Goal: Transaction & Acquisition: Purchase product/service

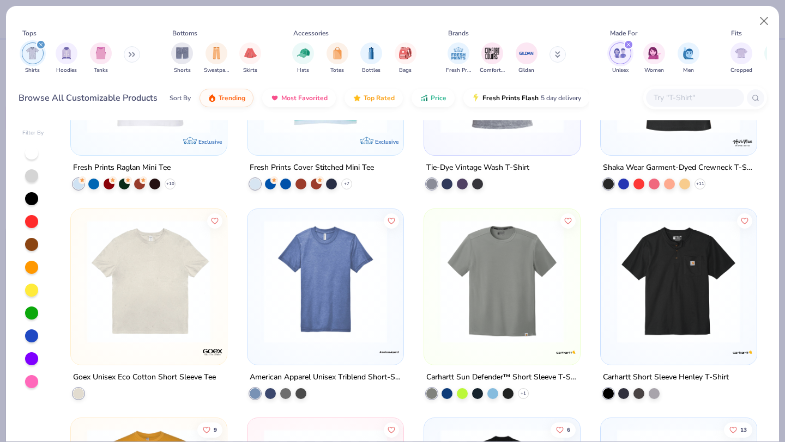
scroll to position [1176, 0]
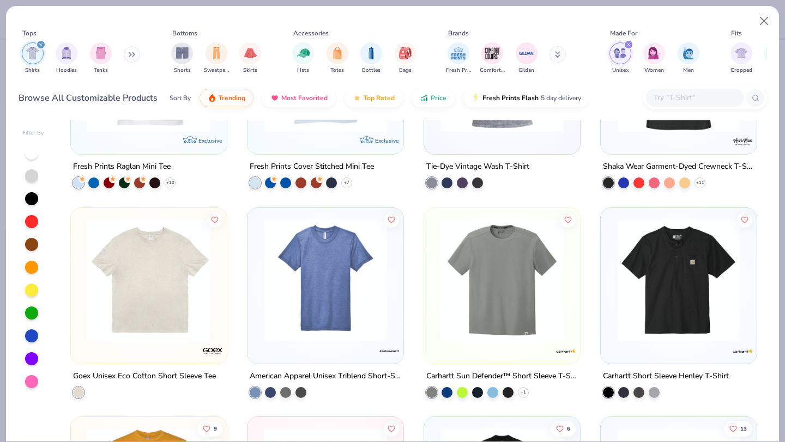
click at [540, 303] on img at bounding box center [502, 279] width 134 height 123
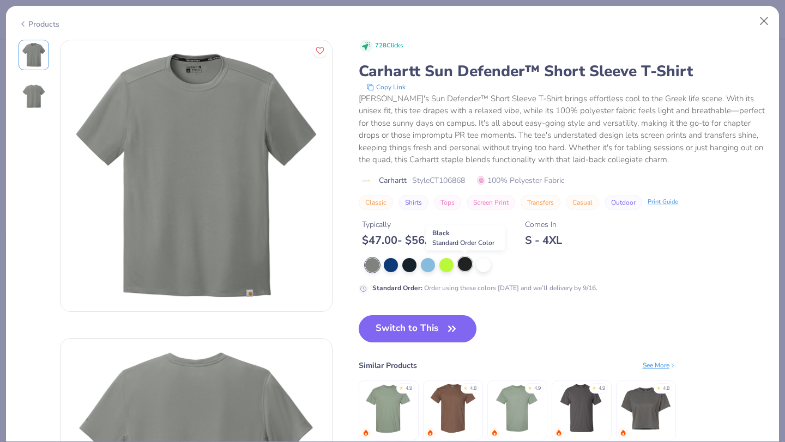
click at [464, 264] on div at bounding box center [465, 264] width 14 height 14
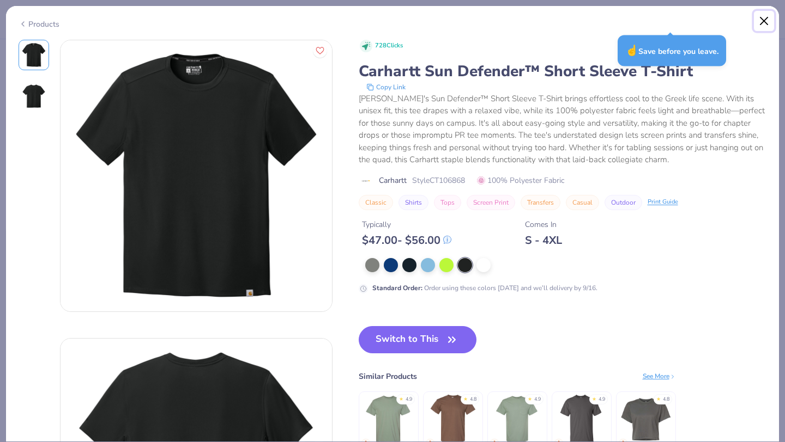
click at [763, 19] on button "Close" at bounding box center [764, 21] width 21 height 21
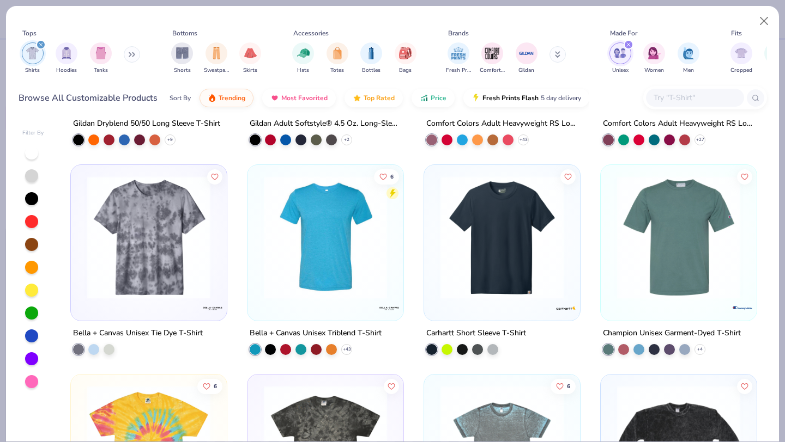
scroll to position [1854, 0]
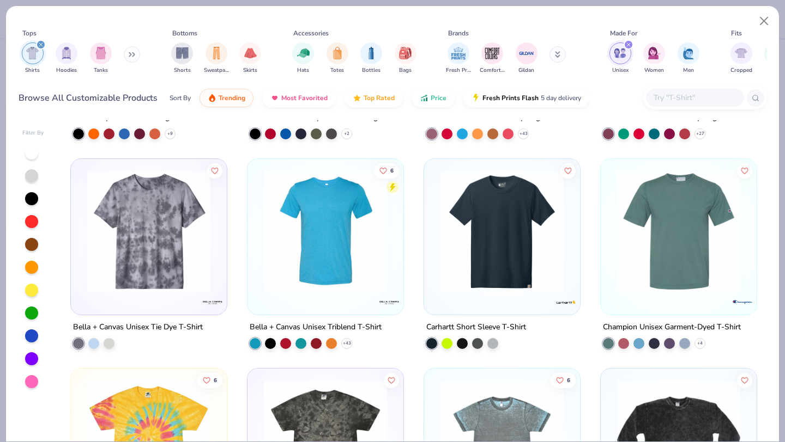
click at [487, 271] on img at bounding box center [502, 231] width 134 height 123
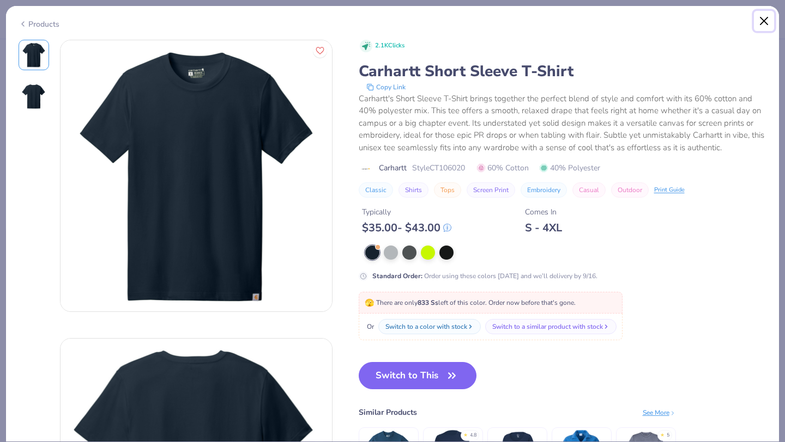
click at [766, 21] on button "Close" at bounding box center [764, 21] width 21 height 21
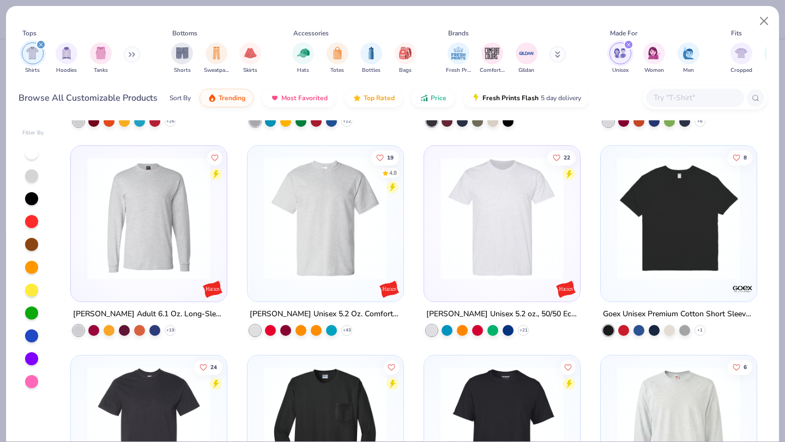
scroll to position [3126, 0]
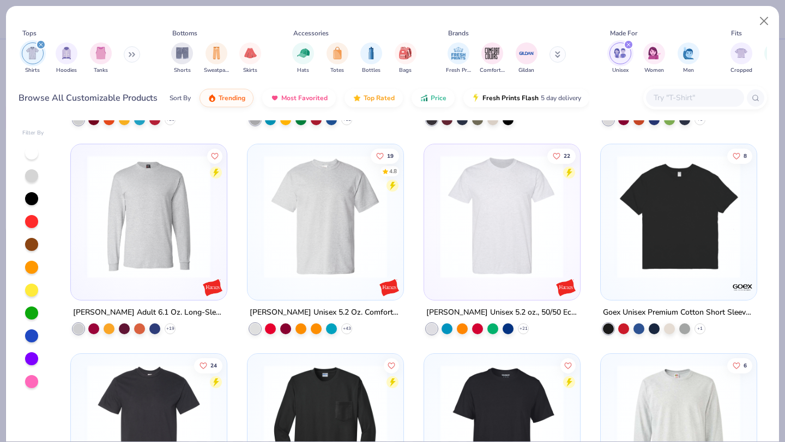
click at [493, 214] on div at bounding box center [368, 216] width 402 height 123
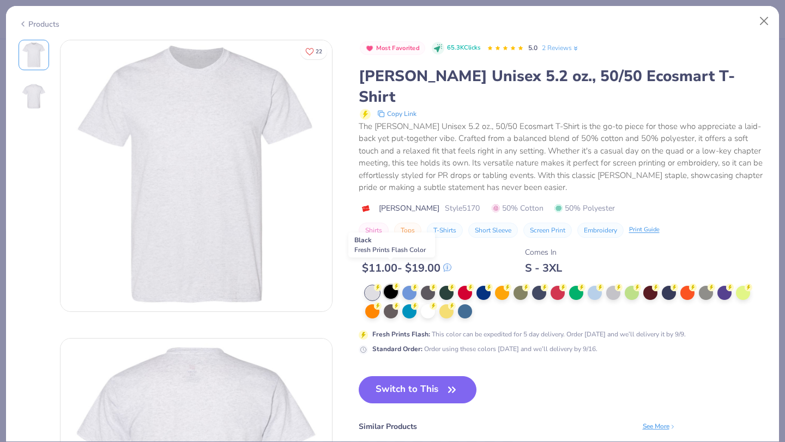
click at [391, 285] on div at bounding box center [391, 292] width 14 height 14
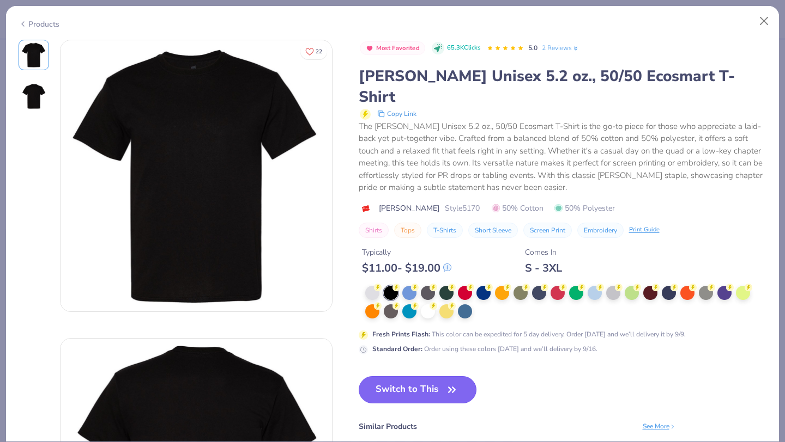
click at [434, 376] on button "Switch to This" at bounding box center [418, 389] width 118 height 27
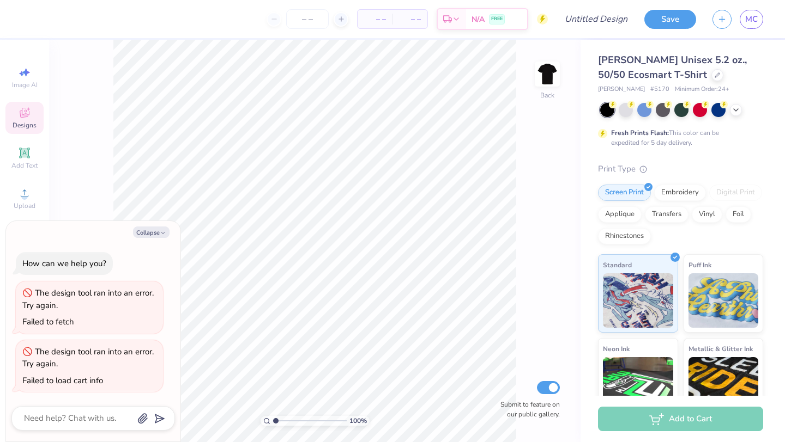
click at [102, 146] on div "100 % Back Submit to feature on our public gallery." at bounding box center [314, 241] width 531 height 403
click at [161, 232] on icon "button" at bounding box center [163, 233] width 7 height 7
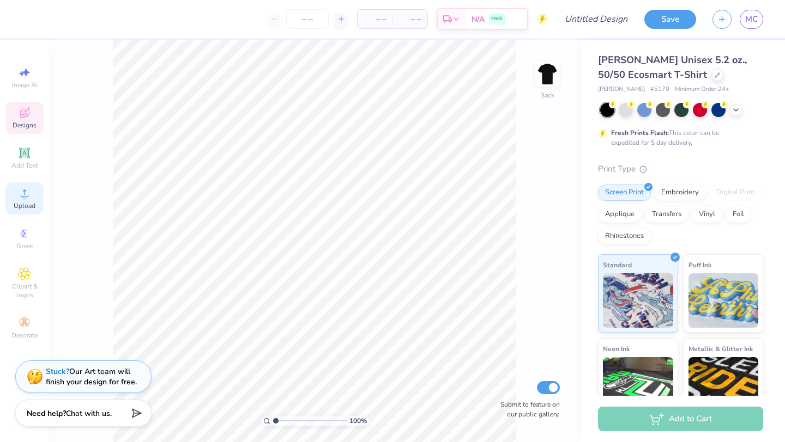
click at [17, 197] on div "Upload" at bounding box center [24, 199] width 38 height 32
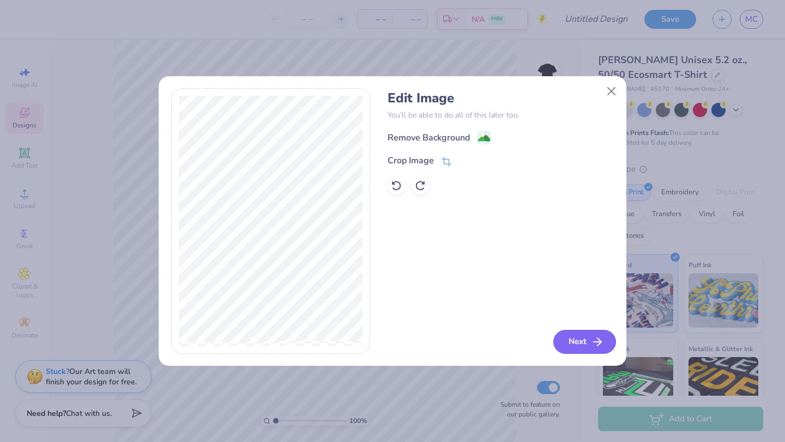
click at [585, 341] on button "Next" at bounding box center [584, 342] width 63 height 24
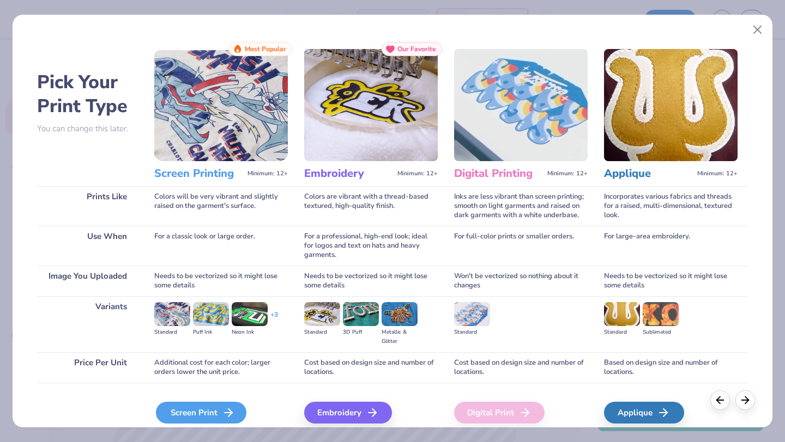
click at [193, 411] on div "Screen Print" at bounding box center [201, 413] width 90 height 22
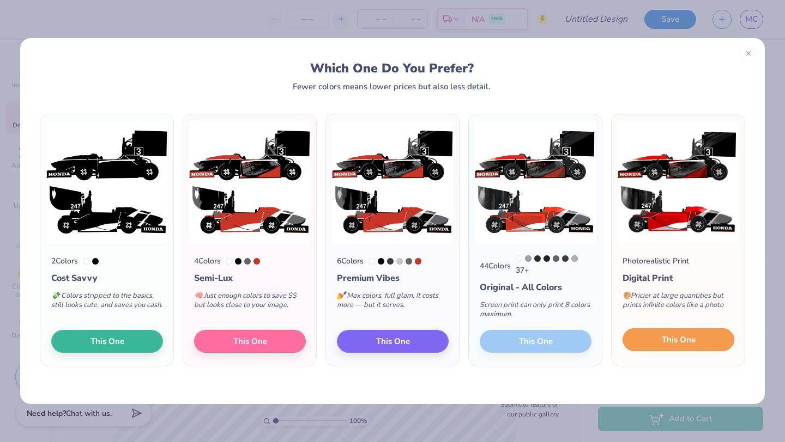
click at [664, 342] on span "This One" at bounding box center [678, 340] width 34 height 13
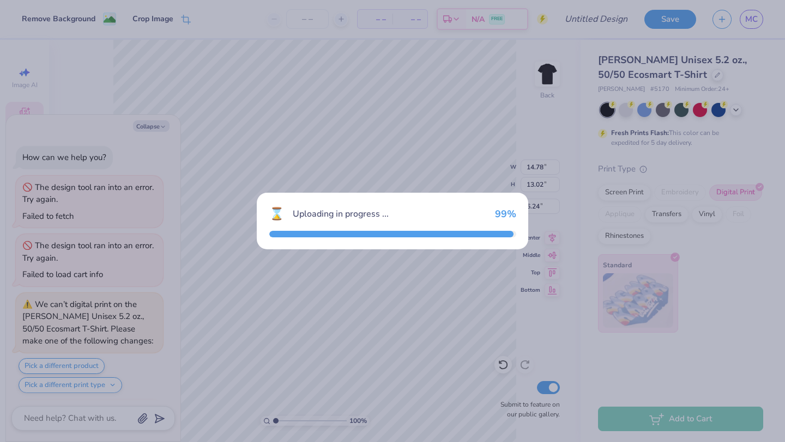
scroll to position [214, 0]
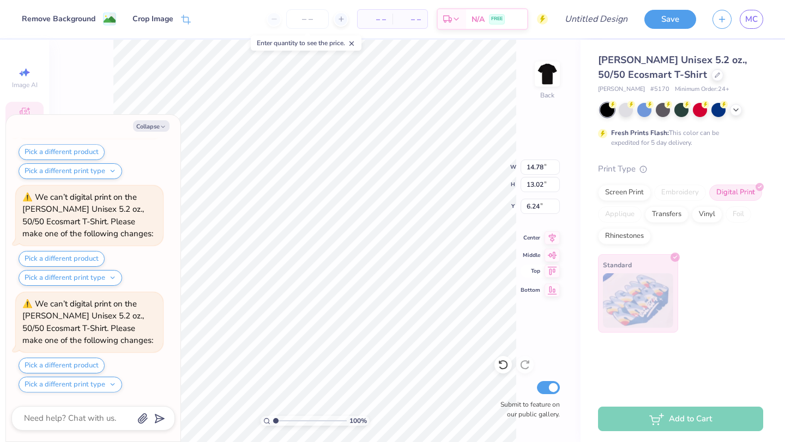
type textarea "x"
type input "3.00"
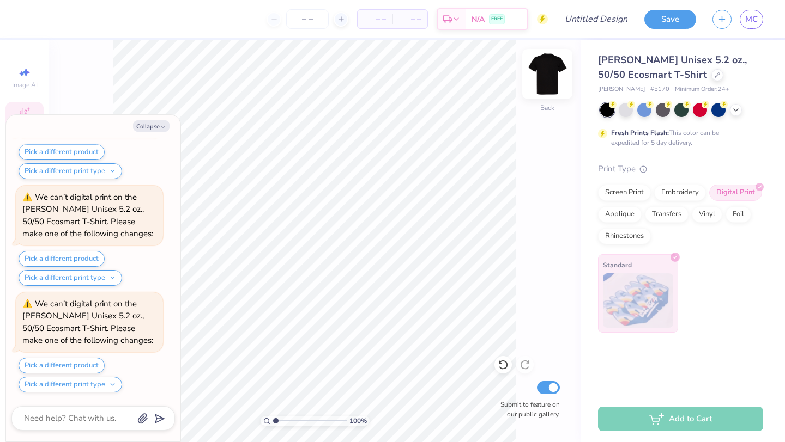
click at [542, 71] on img at bounding box center [547, 74] width 44 height 44
click at [153, 129] on button "Collapse" at bounding box center [151, 125] width 37 height 11
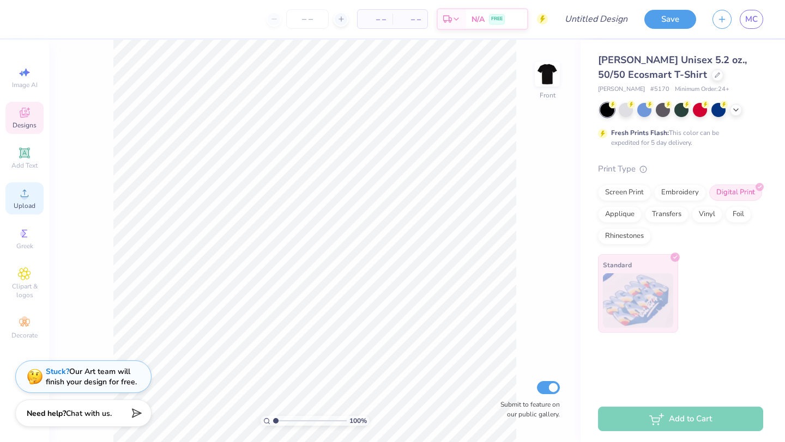
click at [23, 193] on icon at bounding box center [24, 193] width 13 height 13
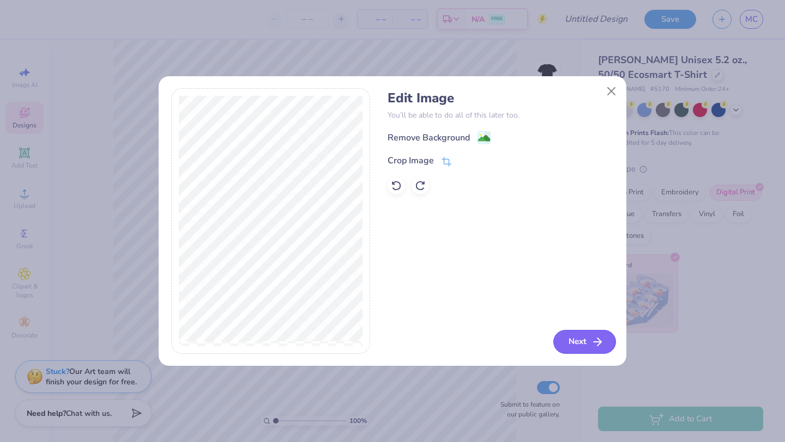
click at [572, 342] on button "Next" at bounding box center [584, 342] width 63 height 24
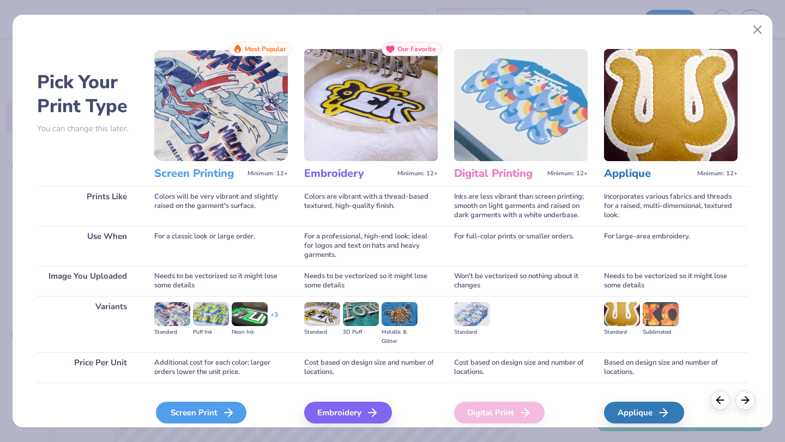
click at [190, 411] on div "Screen Print" at bounding box center [201, 413] width 90 height 22
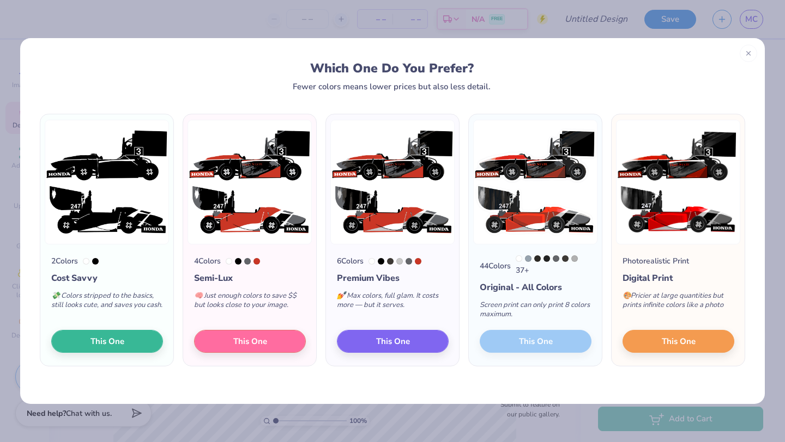
click at [527, 345] on div "44 Colors 37 + Original - All Colors Screen print can only print 8 colors maxim…" at bounding box center [535, 306] width 133 height 122
click at [667, 343] on span "This One" at bounding box center [678, 340] width 34 height 13
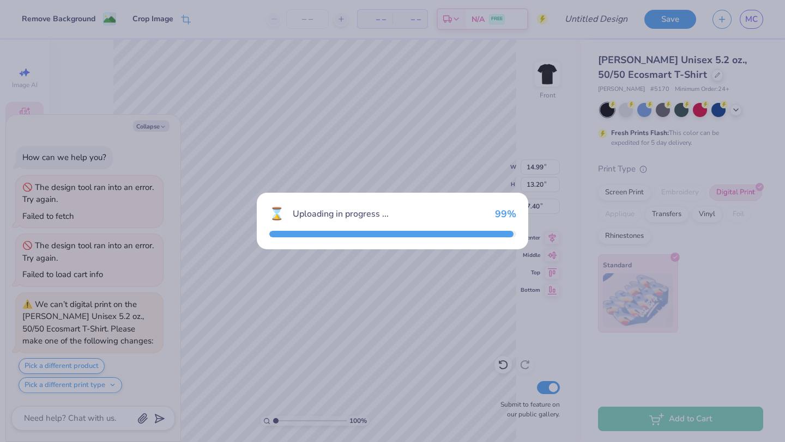
scroll to position [962, 0]
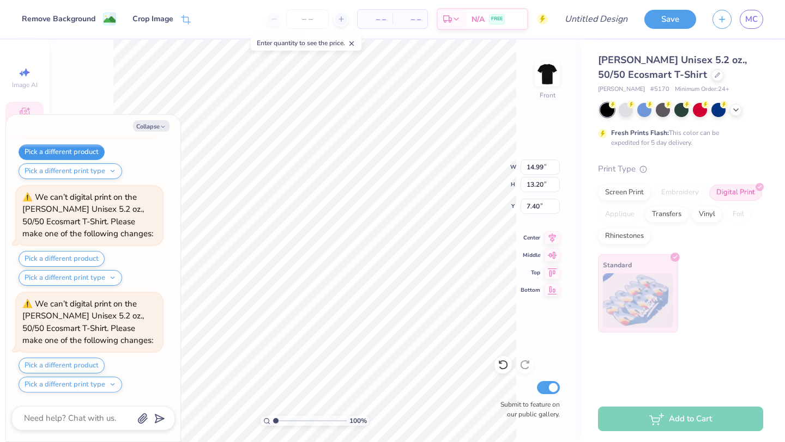
click at [51, 144] on button "Pick a different product" at bounding box center [62, 152] width 86 height 16
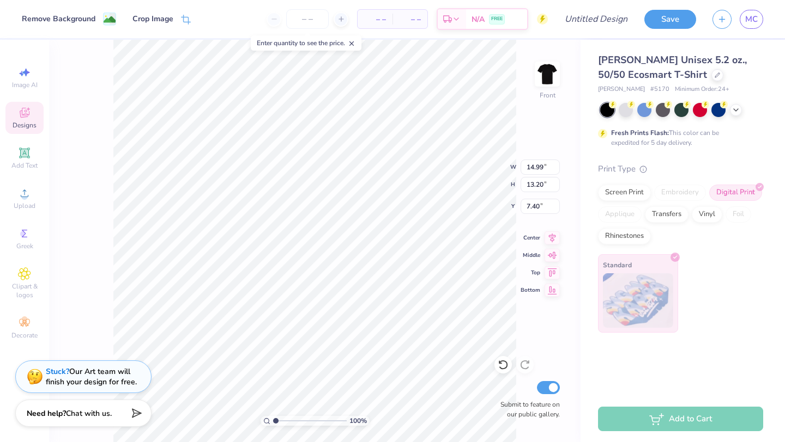
type textarea "x"
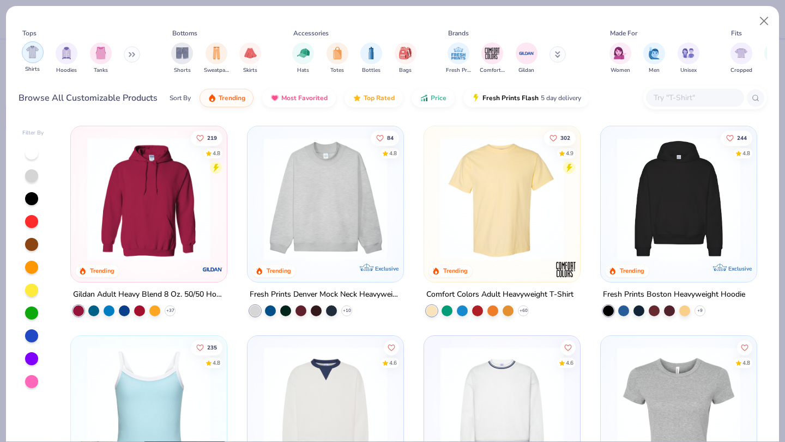
click at [35, 58] on div "filter for Shirts" at bounding box center [33, 52] width 22 height 22
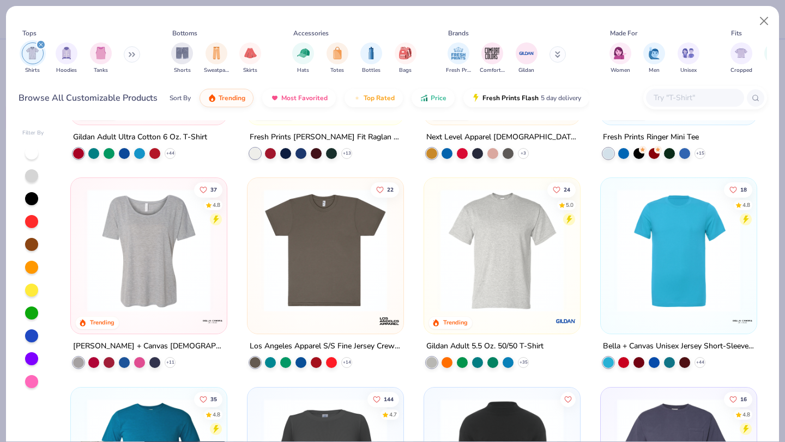
scroll to position [578, 0]
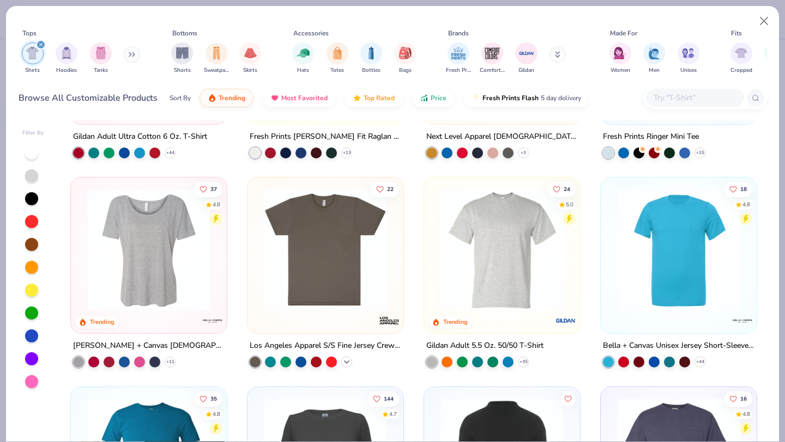
click at [349, 359] on icon at bounding box center [346, 362] width 9 height 9
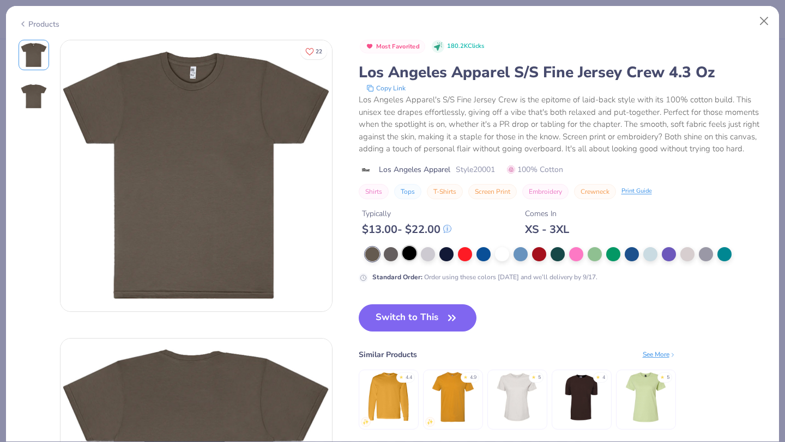
click at [412, 255] on div at bounding box center [409, 253] width 14 height 14
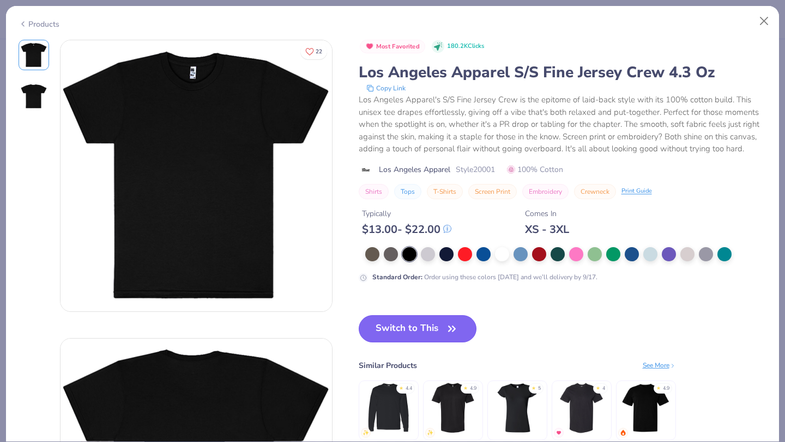
click at [434, 335] on button "Switch to This" at bounding box center [418, 328] width 118 height 27
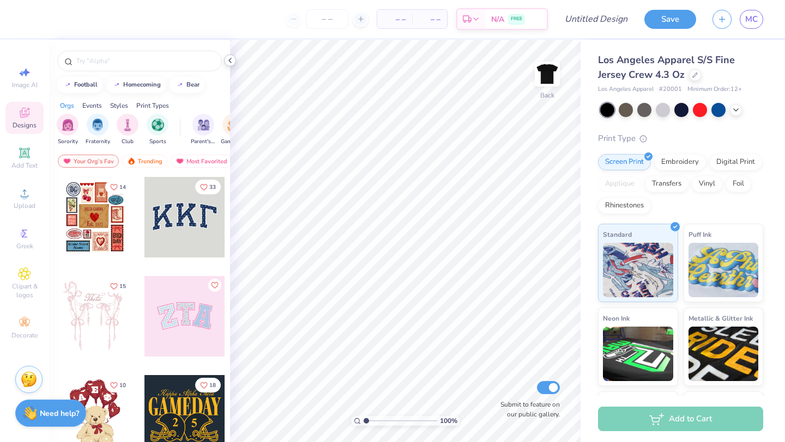
click at [230, 60] on icon at bounding box center [230, 60] width 9 height 9
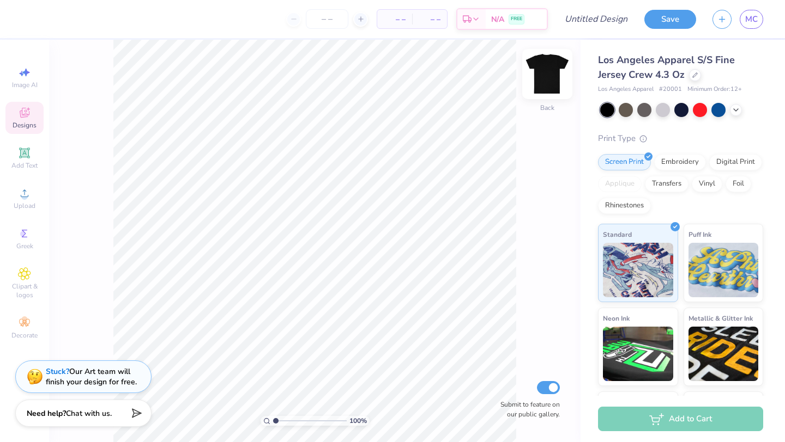
click at [542, 74] on img at bounding box center [547, 74] width 44 height 44
click at [542, 74] on img at bounding box center [547, 74] width 22 height 22
click at [542, 74] on img at bounding box center [547, 74] width 44 height 44
click at [694, 72] on icon at bounding box center [694, 73] width 5 height 5
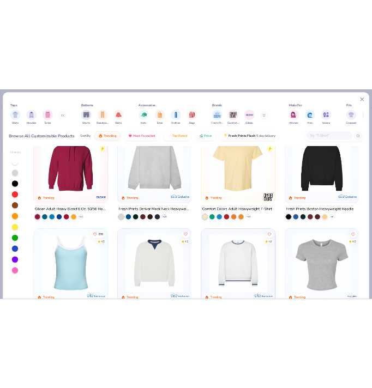
scroll to position [44, 0]
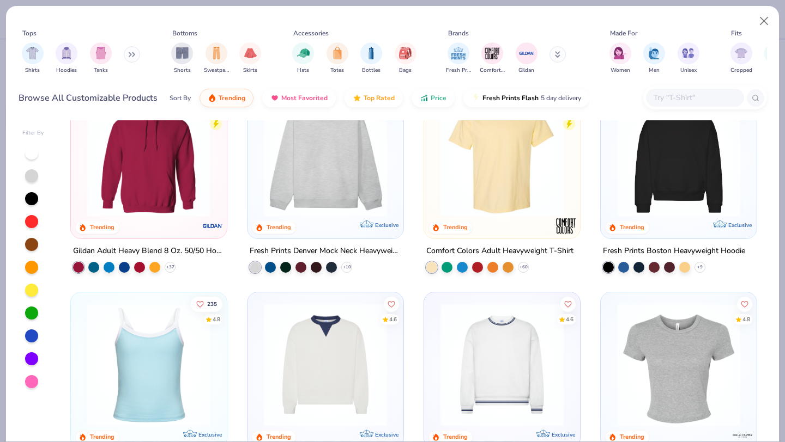
click at [447, 193] on img at bounding box center [502, 155] width 134 height 123
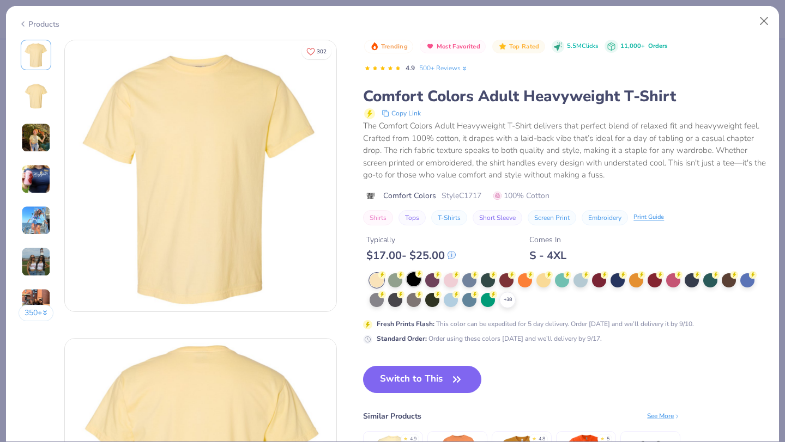
click at [416, 280] on div at bounding box center [413, 279] width 14 height 14
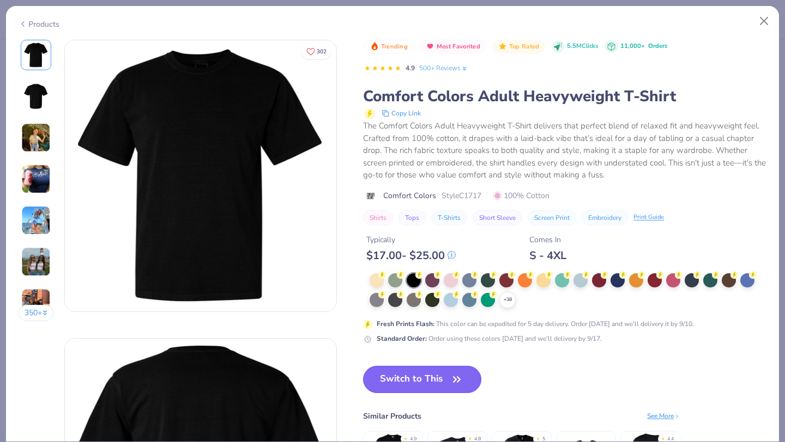
click at [445, 388] on button "Switch to This" at bounding box center [422, 379] width 118 height 27
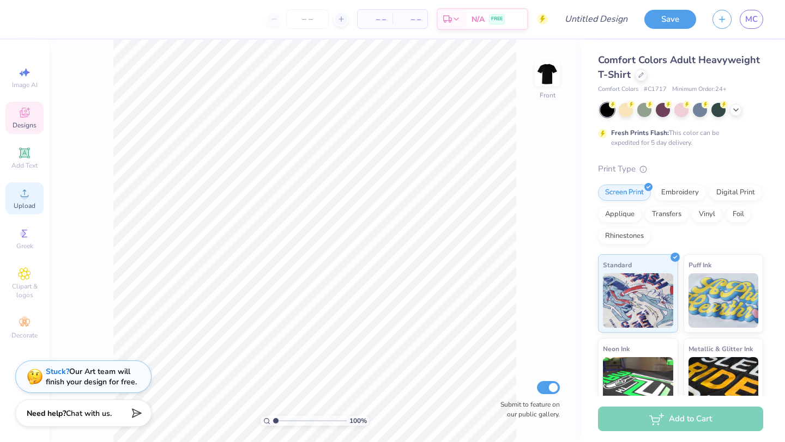
click at [23, 195] on circle at bounding box center [24, 197] width 6 height 6
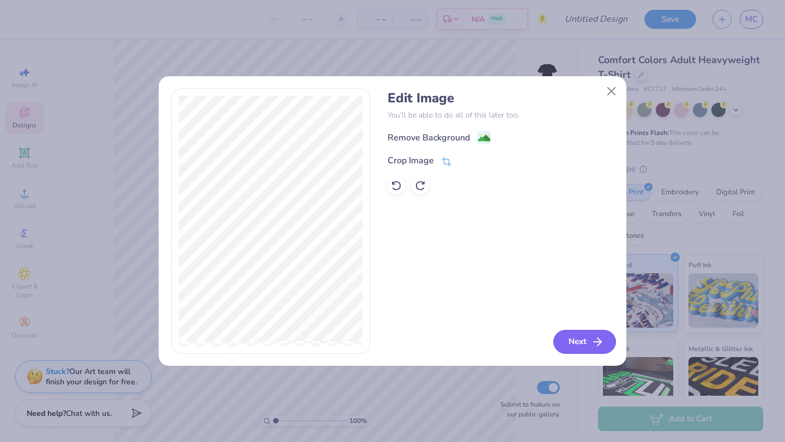
click at [573, 339] on button "Next" at bounding box center [584, 342] width 63 height 24
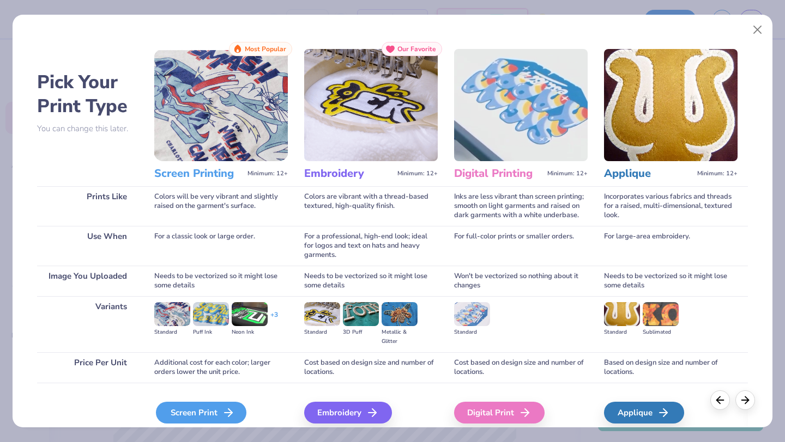
click at [198, 410] on div "Screen Print" at bounding box center [201, 413] width 90 height 22
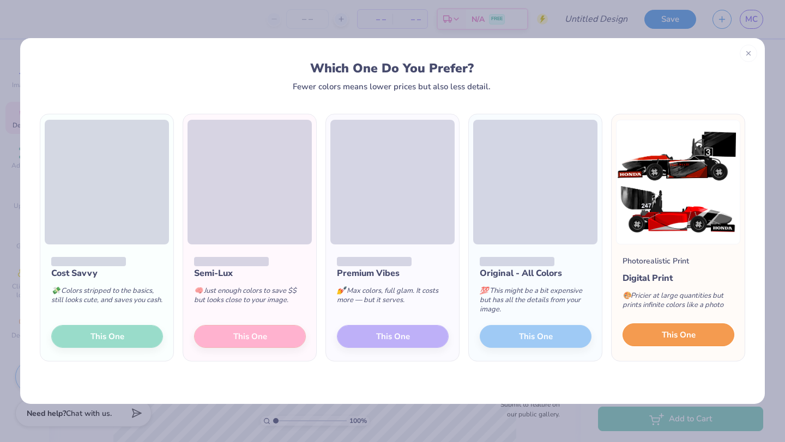
click at [654, 336] on button "This One" at bounding box center [678, 335] width 112 height 23
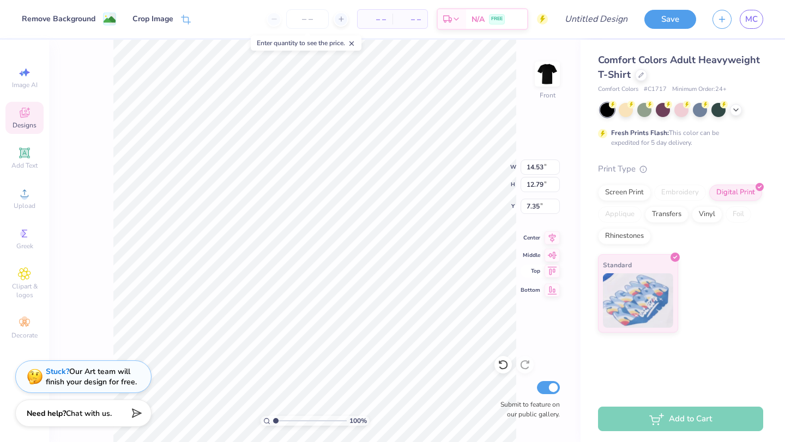
type input "4.81"
type input "13.17"
type input "11.59"
type input "6.27"
type input "4.41"
